Goal: Check status

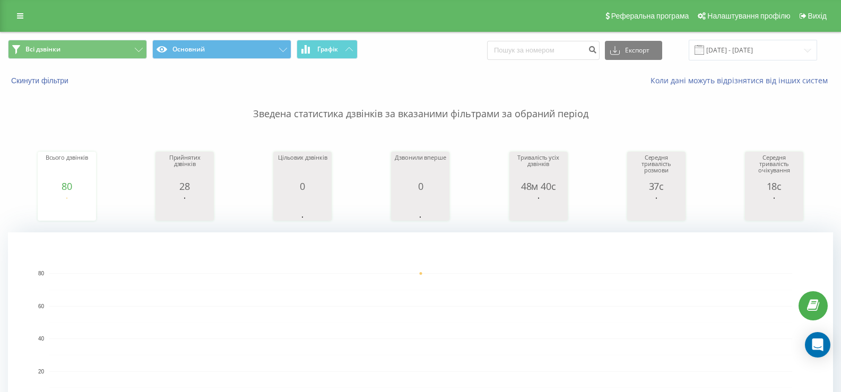
click at [344, 206] on div "Всього дзвінків 80 date totalCalls [DATE] [PHONE_NUMBER][DATE] Прийнятих дзвінк…" at bounding box center [420, 176] width 825 height 91
